Goal: Task Accomplishment & Management: Manage account settings

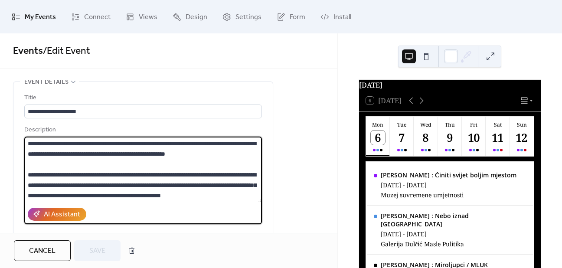
scroll to position [260, 0]
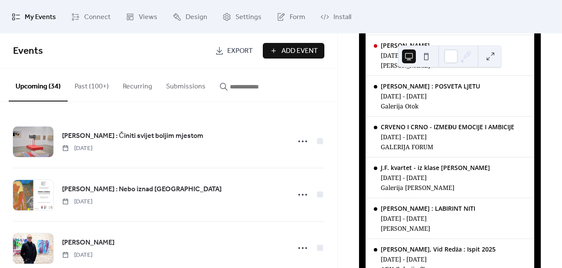
click at [98, 87] on button "Past (100+)" at bounding box center [92, 85] width 48 height 32
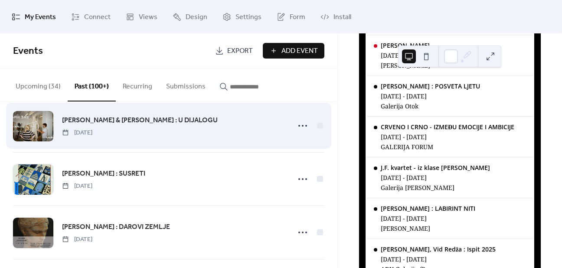
scroll to position [217, 0]
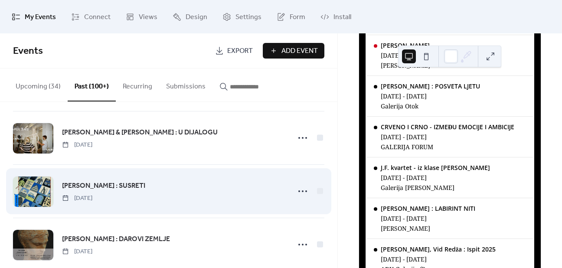
click at [112, 183] on span "[PERSON_NAME] : SUSRETI" at bounding box center [103, 186] width 83 height 10
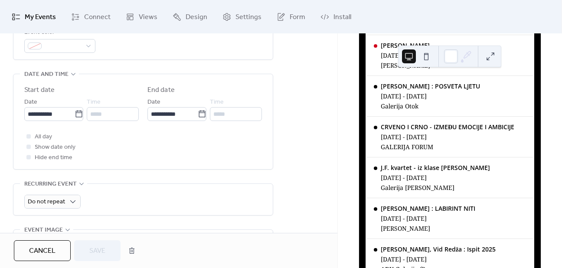
scroll to position [446, 0]
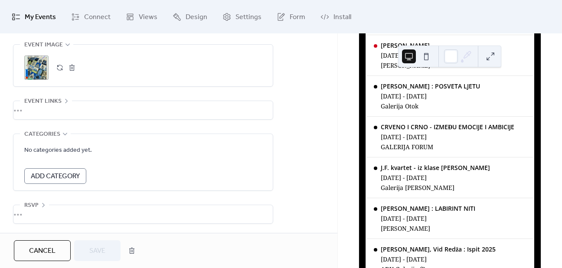
click at [36, 69] on div ";" at bounding box center [36, 68] width 24 height 24
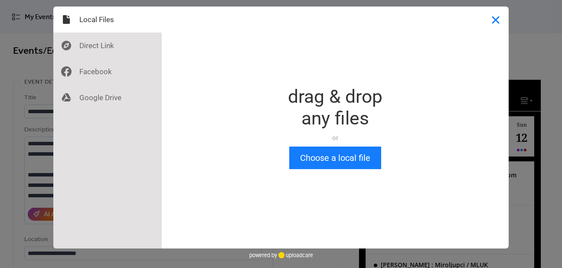
click at [496, 20] on button "Close" at bounding box center [496, 20] width 26 height 26
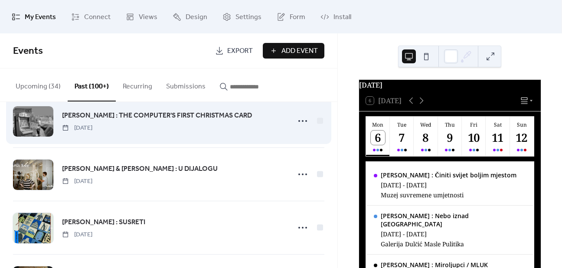
scroll to position [217, 0]
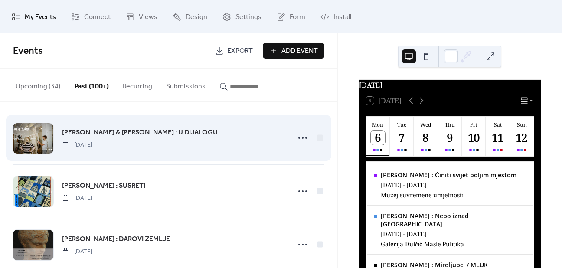
click at [124, 128] on span "[PERSON_NAME] & [PERSON_NAME] : U DIJALOGU" at bounding box center [140, 133] width 156 height 10
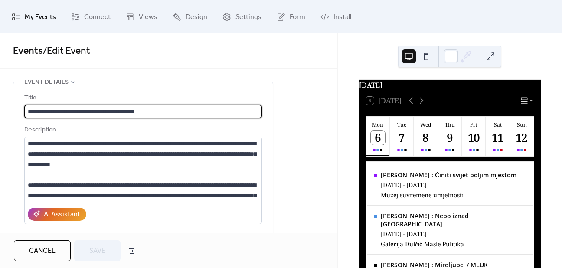
drag, startPoint x: 27, startPoint y: 107, endPoint x: 176, endPoint y: 113, distance: 148.9
click at [193, 113] on input "**********" at bounding box center [143, 112] width 238 height 14
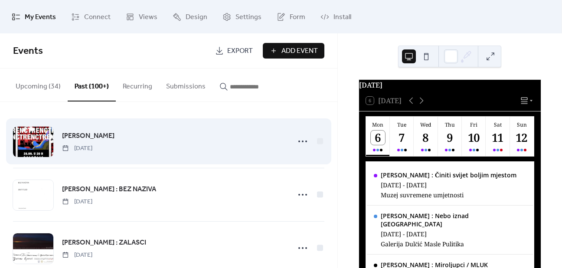
click at [108, 138] on div "[PERSON_NAME] [DATE]" at bounding box center [173, 142] width 223 height 22
click at [99, 138] on span "[PERSON_NAME]" at bounding box center [88, 136] width 52 height 10
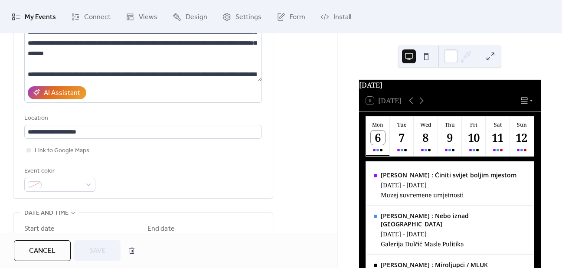
scroll to position [130, 0]
